Goal: Obtain resource: Download file/media

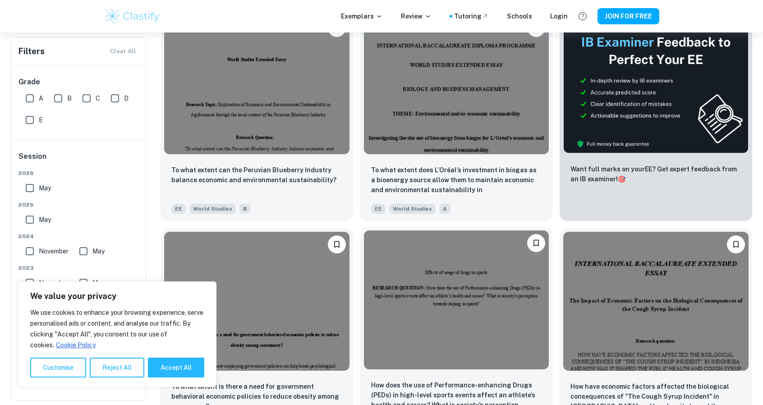
scroll to position [240, 0]
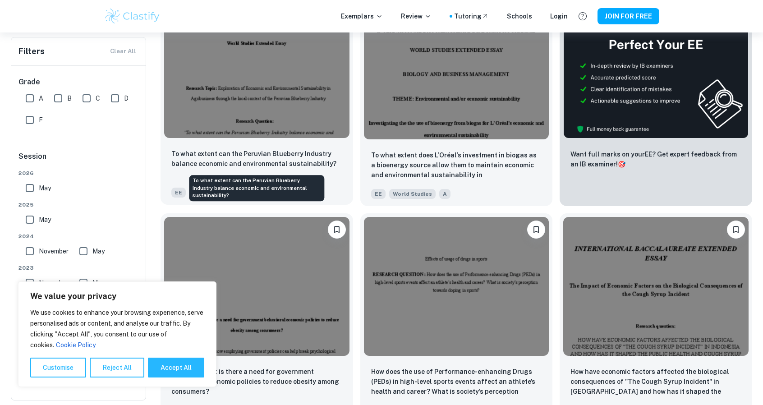
click at [273, 156] on p "To what extent can the Peruvian Blueberry Industry balance economic and environ…" at bounding box center [256, 159] width 171 height 20
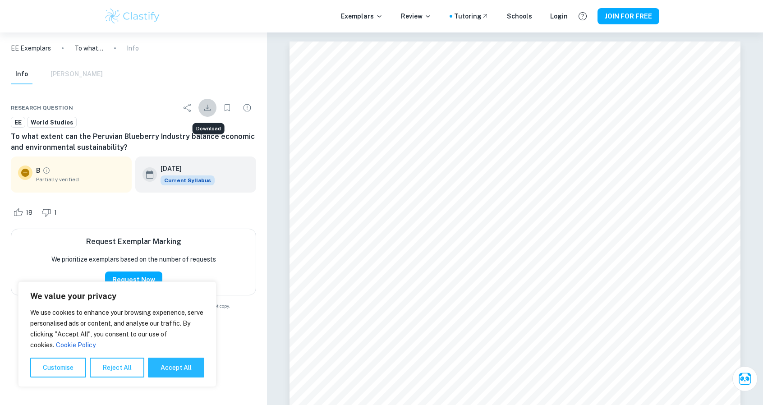
click at [211, 107] on icon "Download" at bounding box center [207, 107] width 11 height 11
